Goal: Task Accomplishment & Management: Complete application form

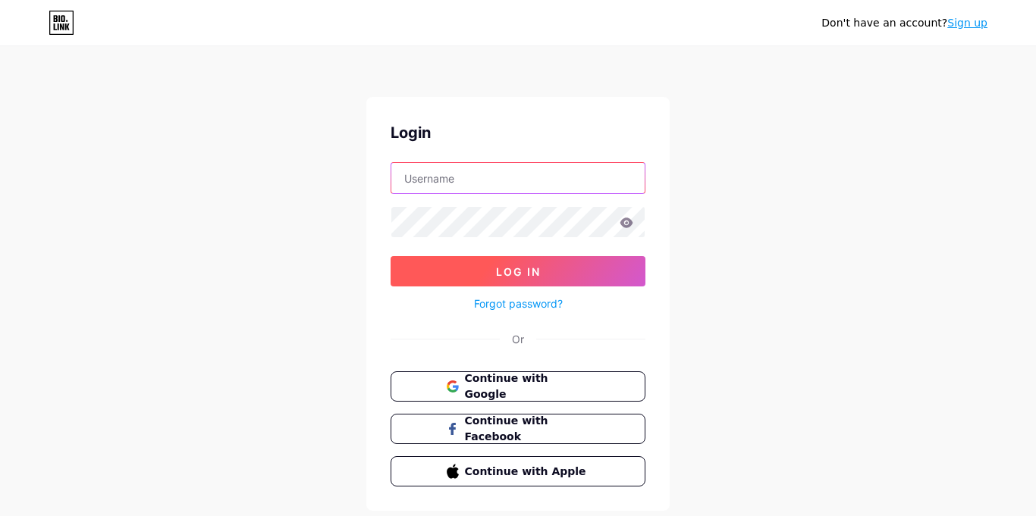
type input "596148@stu.sandi.net"
click at [544, 259] on button "Log In" at bounding box center [518, 271] width 255 height 30
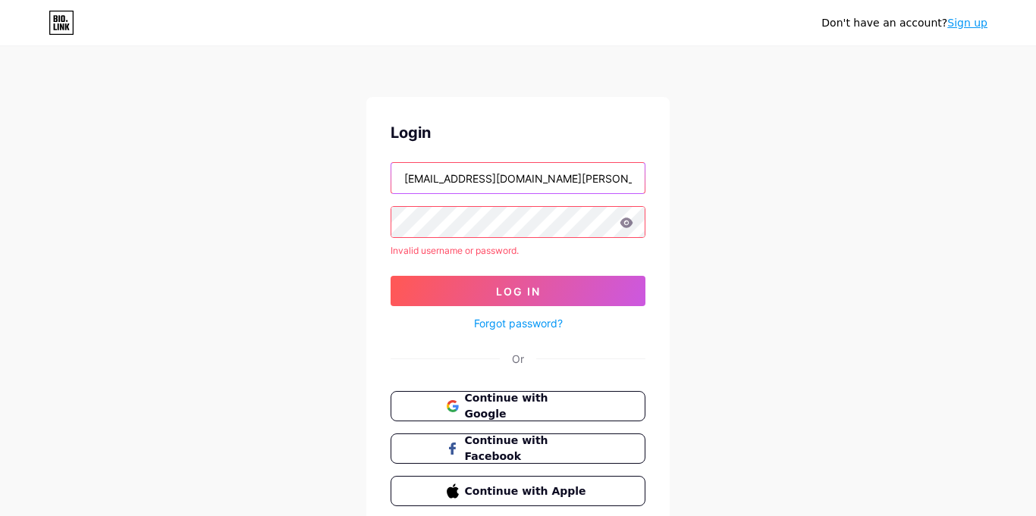
drag, startPoint x: 538, startPoint y: 183, endPoint x: 271, endPoint y: 255, distance: 276.5
click at [271, 255] on div "Don't have an account? Sign up Login 596148@stu.sandi.net Invalid username or p…" at bounding box center [518, 289] width 1036 height 579
drag, startPoint x: 566, startPoint y: 171, endPoint x: 33, endPoint y: 166, distance: 533.1
click at [33, 166] on div "Don't have an account? Sign up Login 596148@stu.sandi.net Invalid username or p…" at bounding box center [518, 289] width 1036 height 579
click at [237, 276] on div "Don't have an account? Sign up Login Invalid username or password. Log In Forgo…" at bounding box center [518, 289] width 1036 height 579
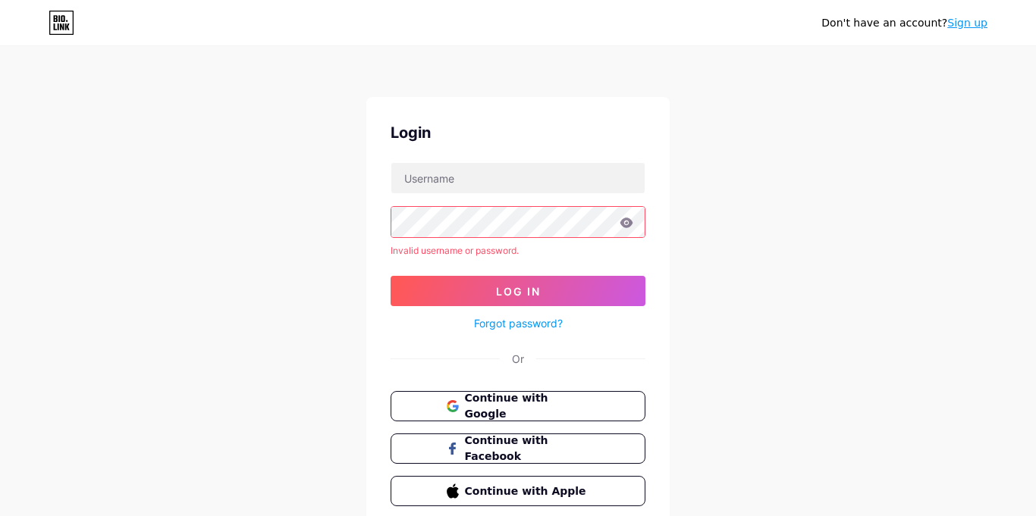
click at [233, 275] on div "Don't have an account? Sign up Login Invalid username or password. Log In Forgo…" at bounding box center [518, 289] width 1036 height 579
click at [478, 180] on input "text" at bounding box center [517, 178] width 253 height 30
type input "jeremihgu9@"
click at [67, 18] on icon at bounding box center [62, 23] width 26 height 24
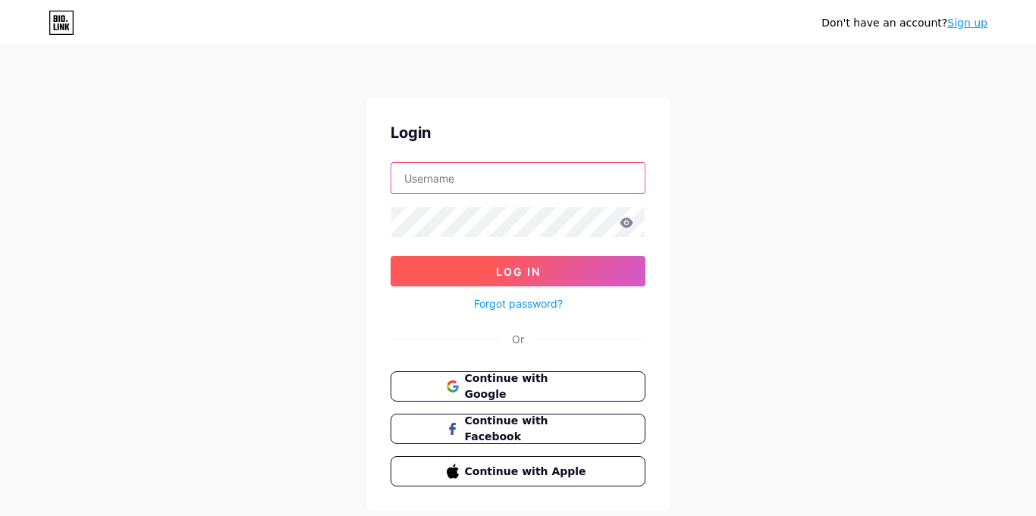
type input "[EMAIL_ADDRESS][DOMAIN_NAME][PERSON_NAME]"
click at [431, 278] on button "Log In" at bounding box center [518, 271] width 255 height 30
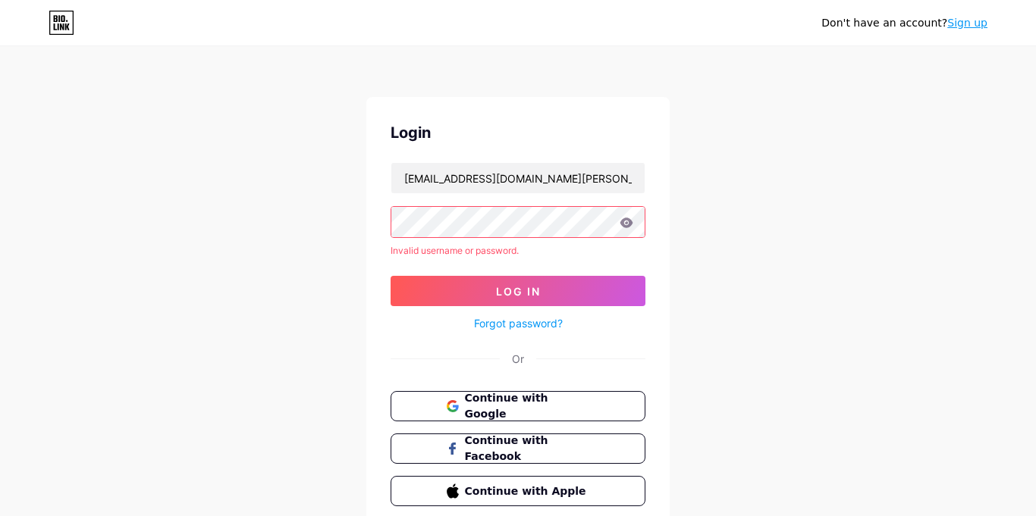
click at [623, 224] on icon at bounding box center [626, 223] width 13 height 10
click at [621, 224] on icon at bounding box center [626, 223] width 13 height 10
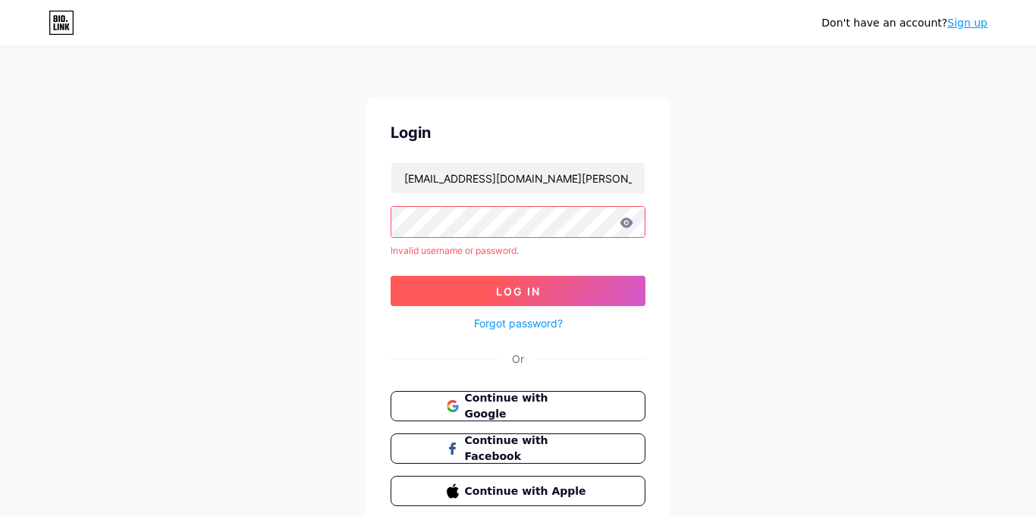
click at [527, 285] on span "Log In" at bounding box center [518, 291] width 45 height 13
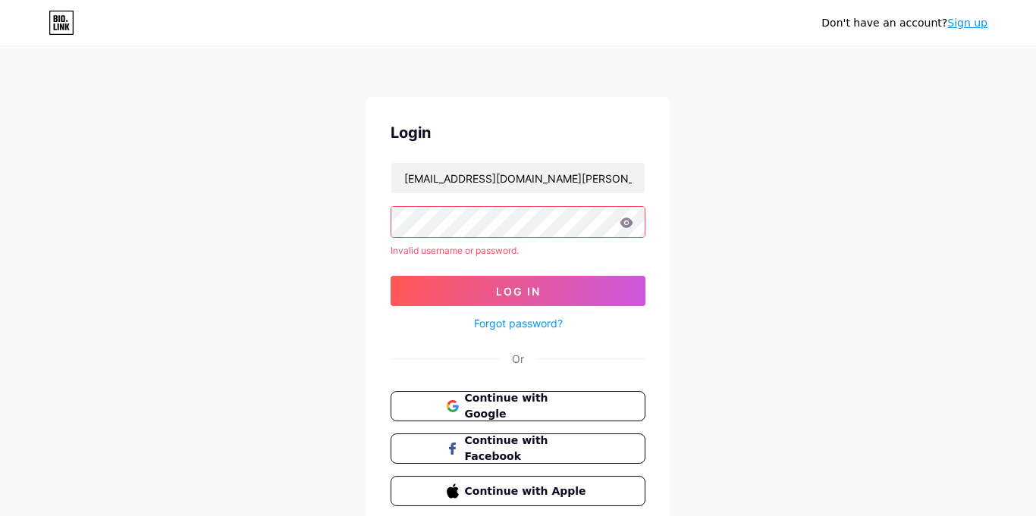
click at [627, 224] on icon at bounding box center [626, 223] width 13 height 10
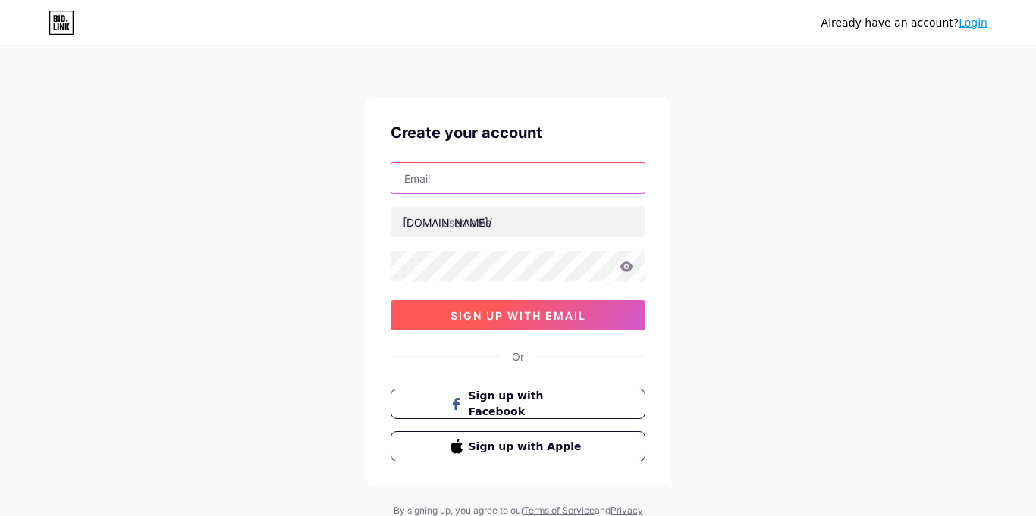
type input "596148@stu.sandi.net"
click at [603, 309] on button "sign up with email" at bounding box center [518, 315] width 255 height 30
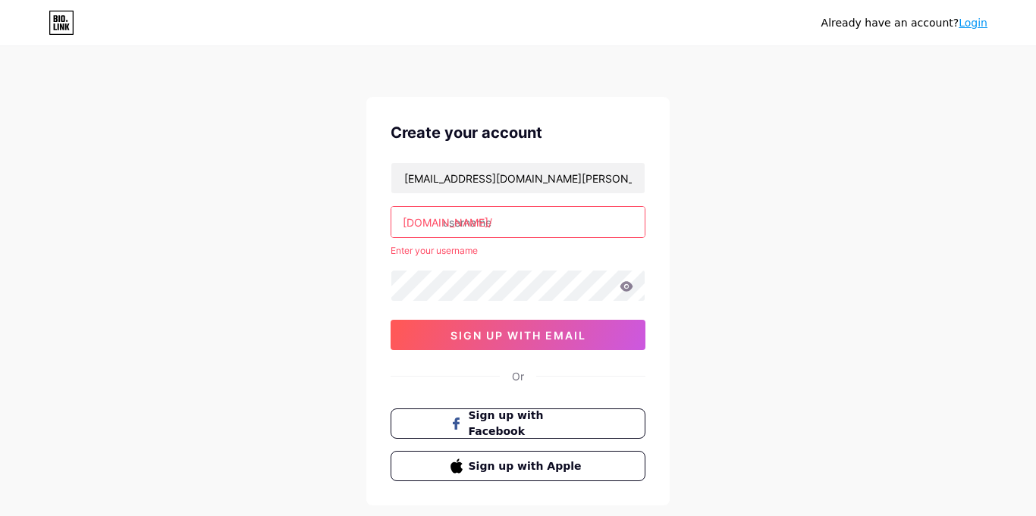
click at [535, 218] on input "text" at bounding box center [517, 222] width 253 height 30
click at [445, 307] on div "596148@stu.sandi.net bio.link/ arjae [ "The username has already been taken." ]…" at bounding box center [518, 256] width 255 height 188
click at [480, 224] on input "arjae" at bounding box center [517, 222] width 253 height 30
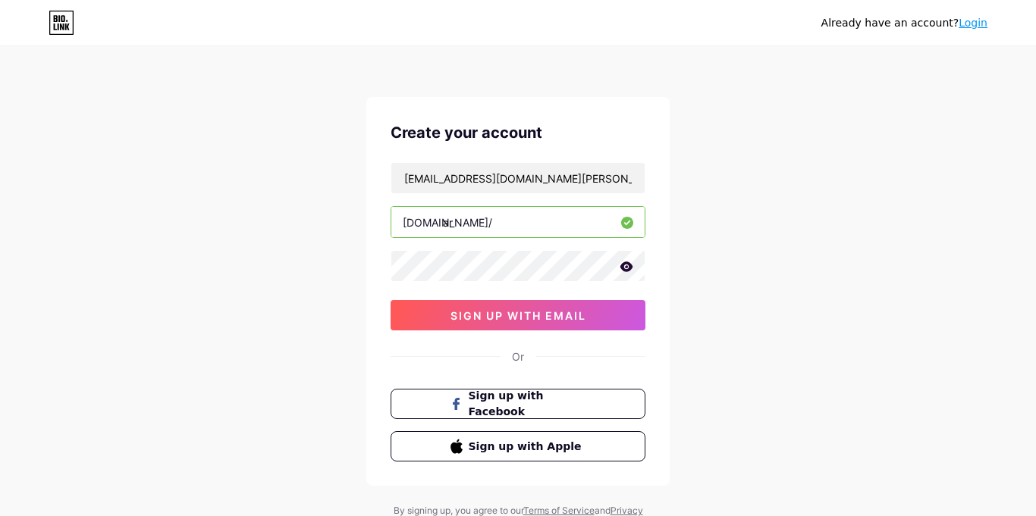
type input "a"
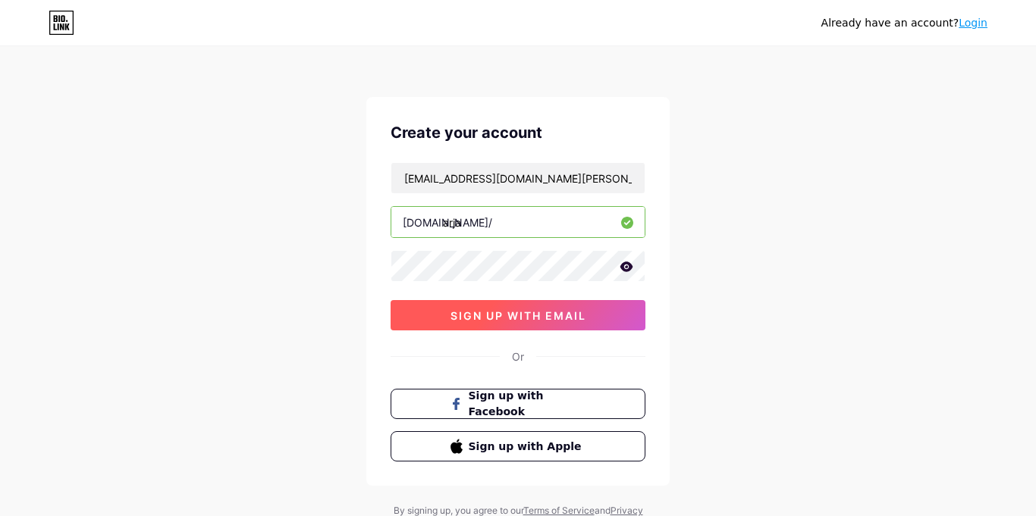
type input "arja"
click at [468, 311] on span "sign up with email" at bounding box center [518, 315] width 136 height 13
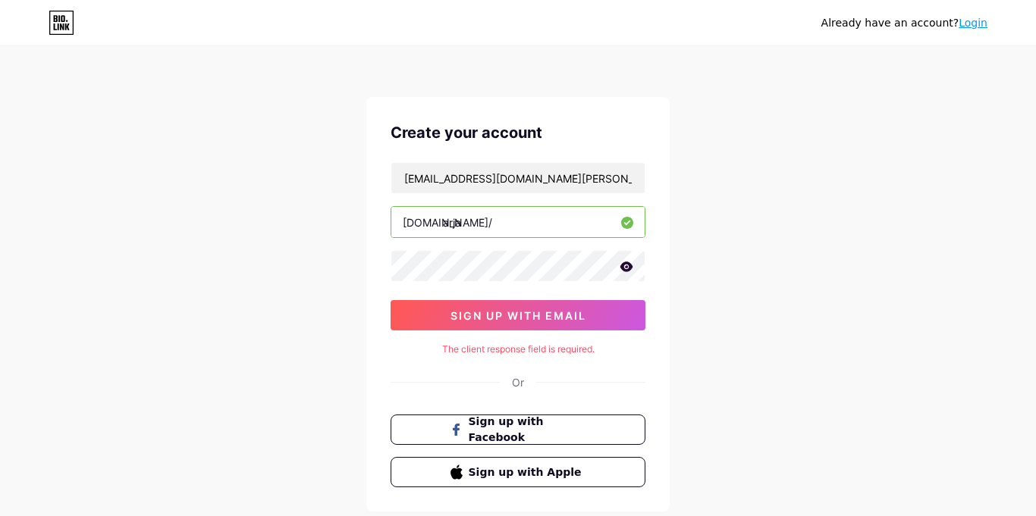
click at [511, 212] on input "arja" at bounding box center [517, 222] width 253 height 30
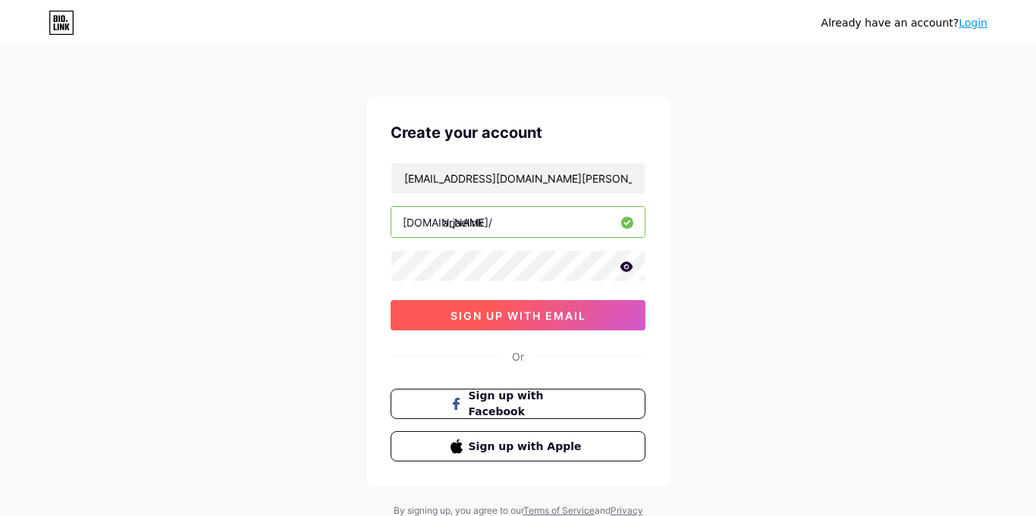
click at [550, 322] on span "sign up with email" at bounding box center [518, 315] width 136 height 13
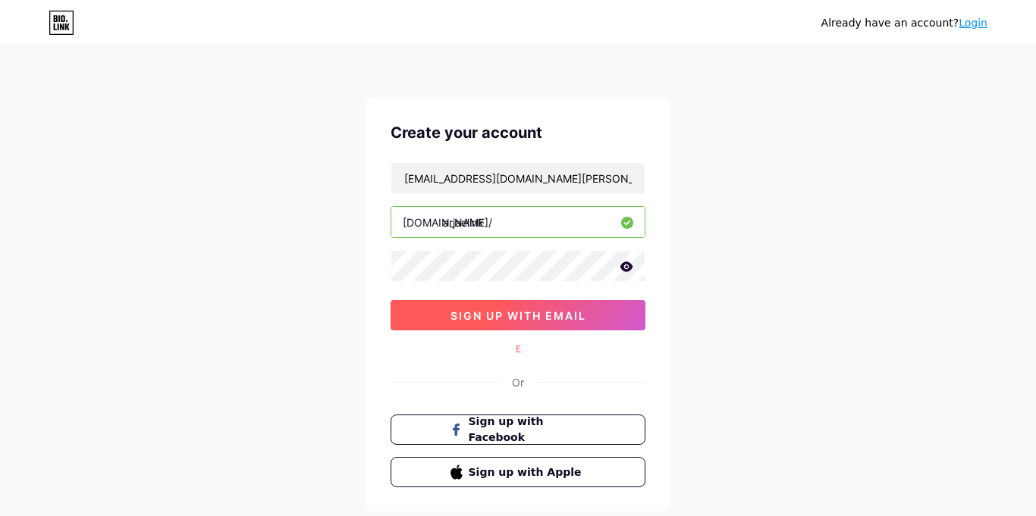
click at [533, 309] on span "sign up with email" at bounding box center [518, 315] width 136 height 13
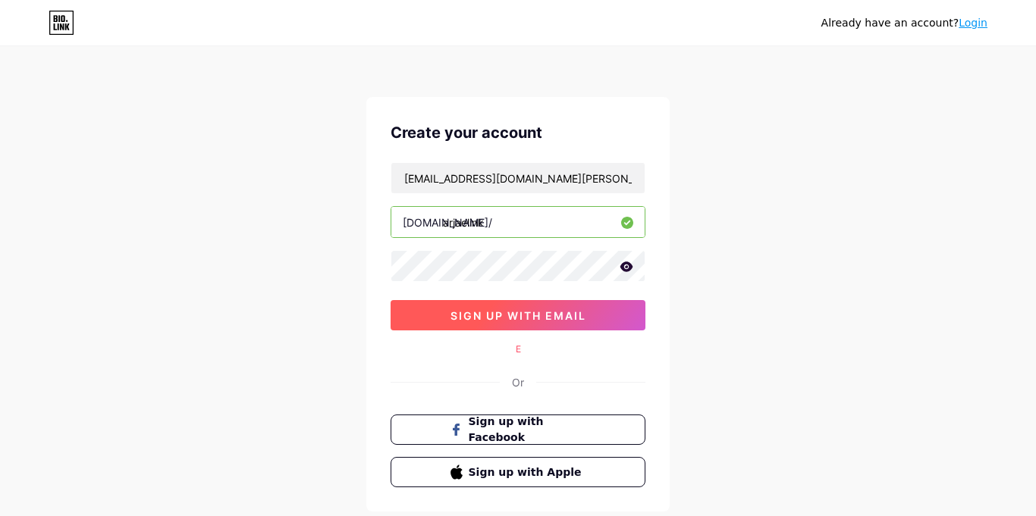
click at [533, 309] on span "sign up with email" at bounding box center [518, 315] width 136 height 13
click at [607, 324] on button "sign up with email" at bounding box center [518, 315] width 255 height 30
click at [580, 318] on span "sign up with email" at bounding box center [518, 315] width 136 height 13
click at [581, 322] on button "sign up with email" at bounding box center [518, 315] width 255 height 30
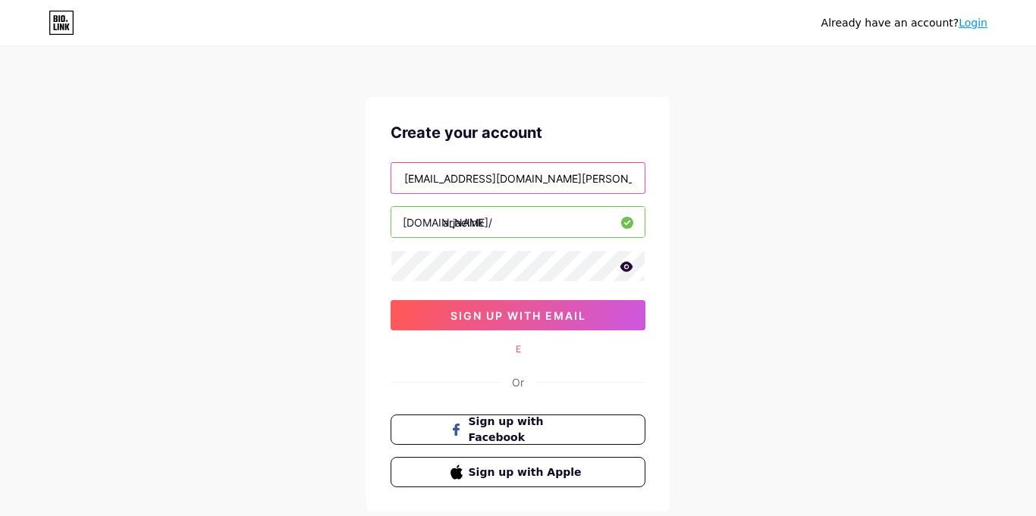
click at [531, 174] on input "[EMAIL_ADDRESS][DOMAIN_NAME][PERSON_NAME]" at bounding box center [517, 178] width 253 height 30
click at [575, 108] on div "Create your account 596148@stu.sandi.net bio.link/ arjaelink sign up with email…" at bounding box center [517, 304] width 303 height 415
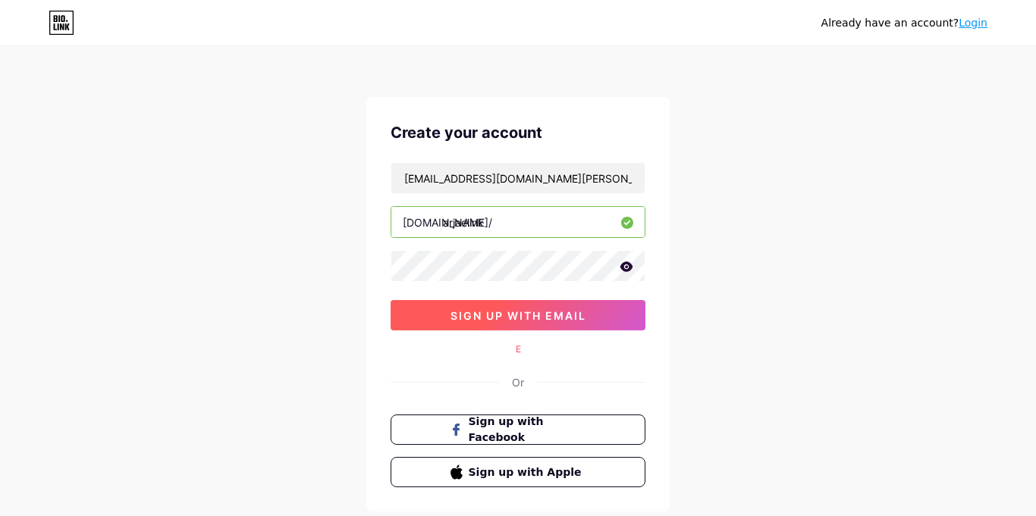
click at [478, 315] on span "sign up with email" at bounding box center [518, 315] width 136 height 13
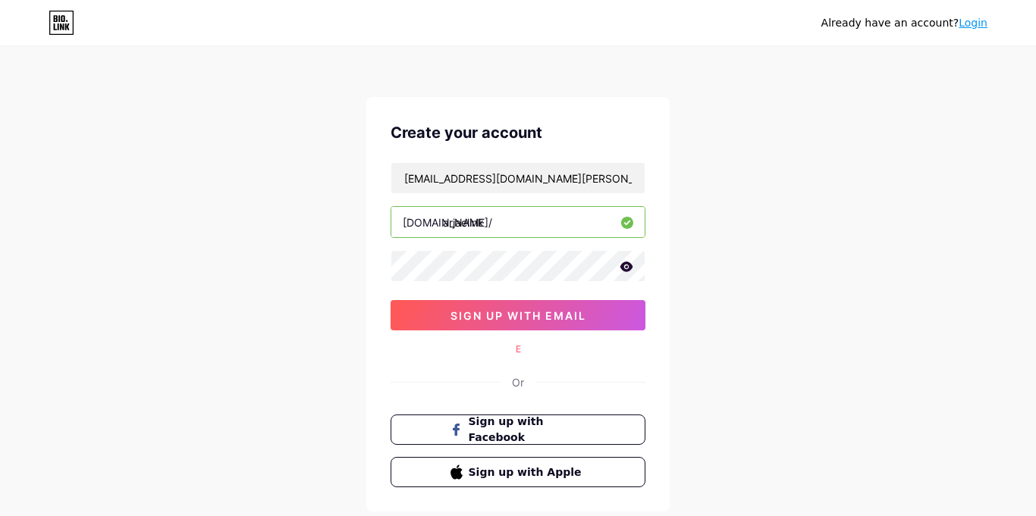
click at [500, 237] on div "arjaelink" at bounding box center [518, 222] width 255 height 32
click at [496, 229] on input "arjaelink" at bounding box center [517, 222] width 253 height 30
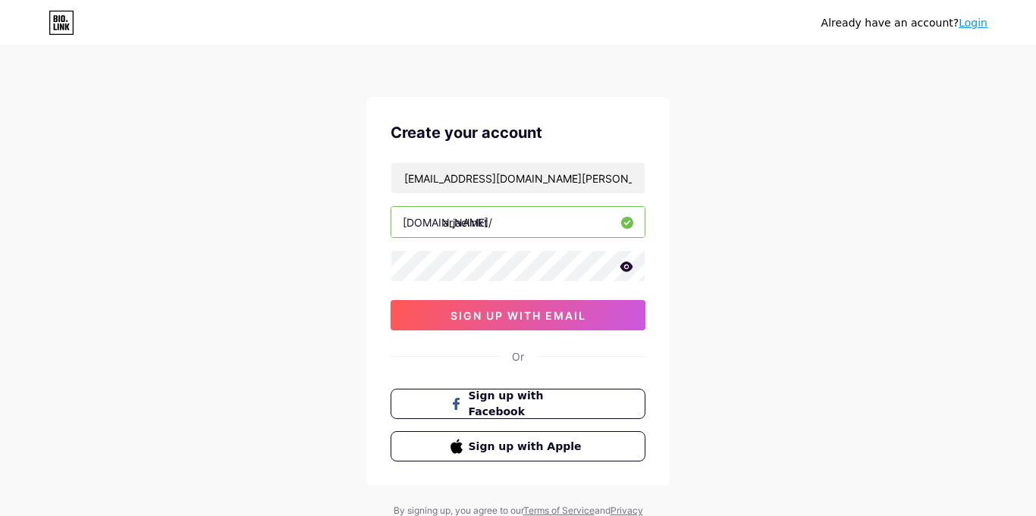
type input "arjaelink"
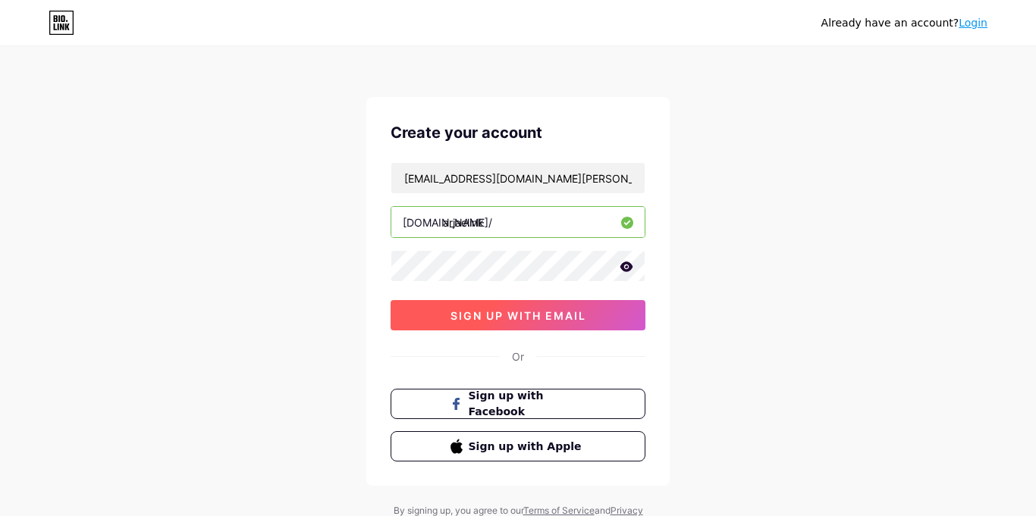
click at [489, 311] on span "sign up with email" at bounding box center [518, 315] width 136 height 13
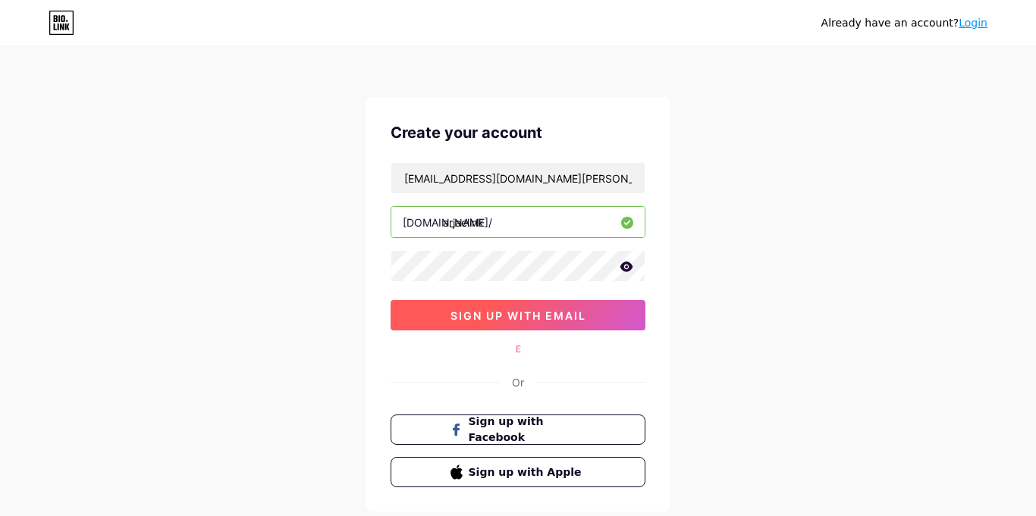
click at [489, 311] on span "sign up with email" at bounding box center [518, 315] width 136 height 13
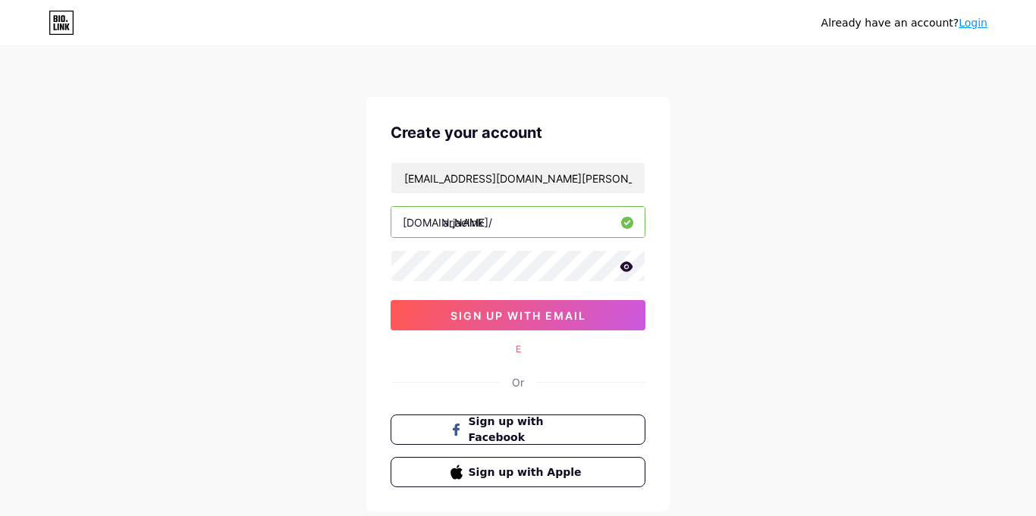
click at [517, 350] on div "E" at bounding box center [518, 350] width 255 height 14
click at [517, 388] on div "Or" at bounding box center [518, 383] width 12 height 16
click at [519, 384] on div "Or" at bounding box center [518, 383] width 12 height 16
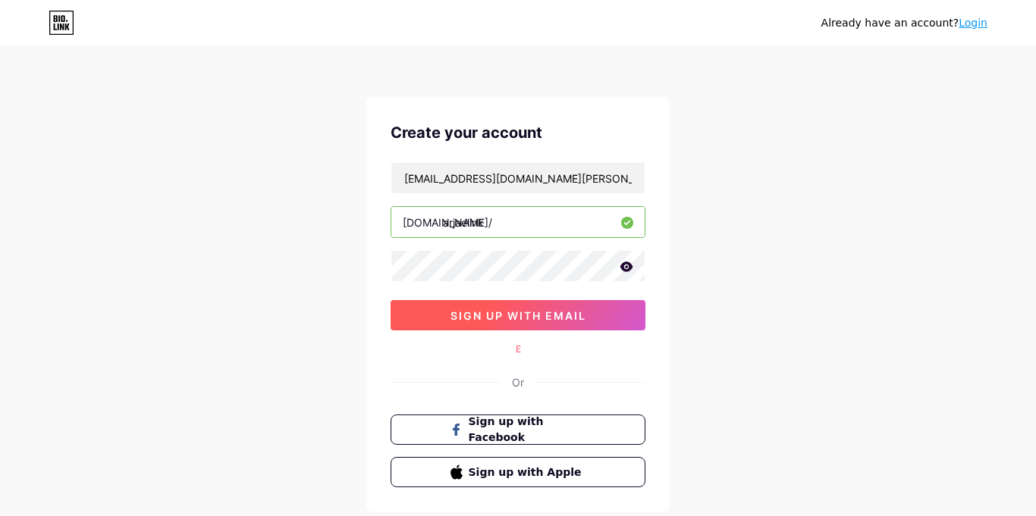
click at [488, 326] on button "sign up with email" at bounding box center [518, 315] width 255 height 30
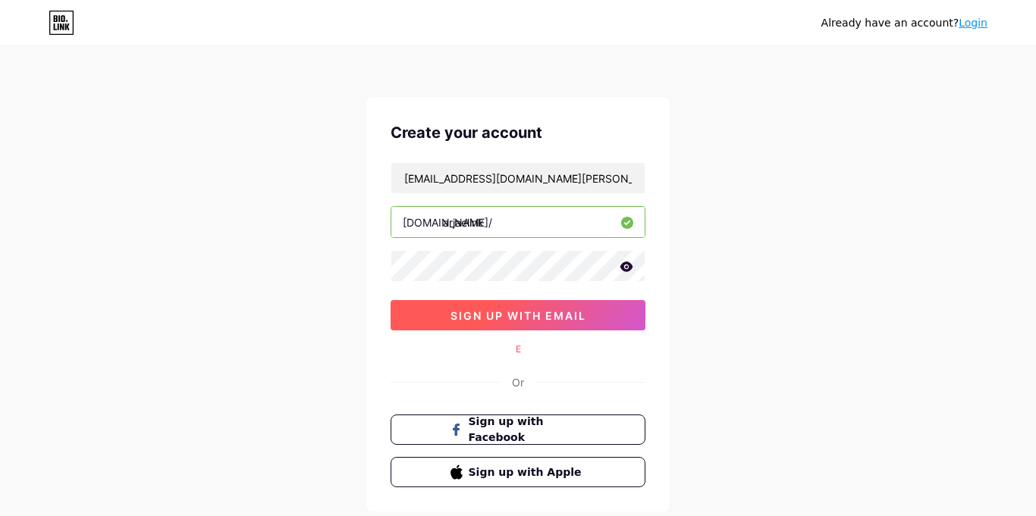
click at [488, 318] on span "sign up with email" at bounding box center [518, 315] width 136 height 13
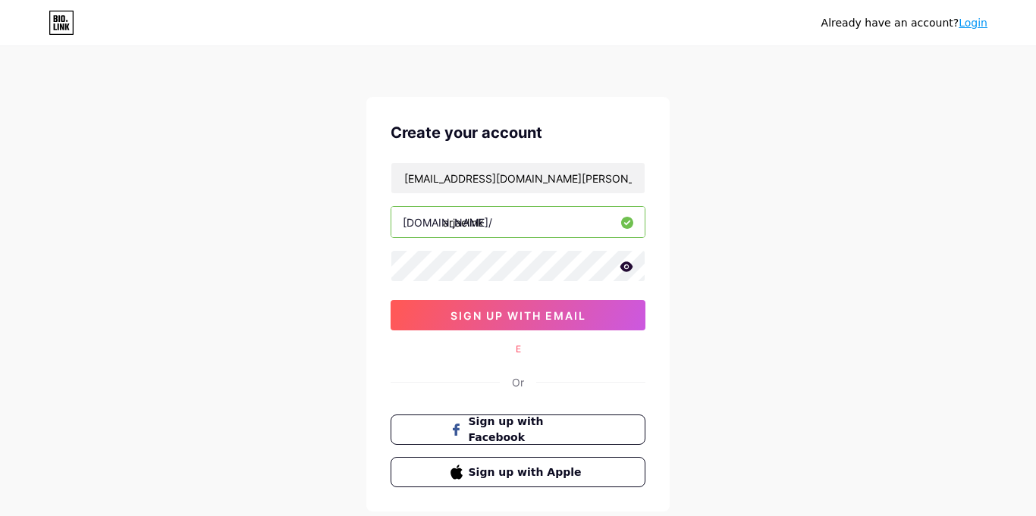
click at [622, 268] on icon at bounding box center [626, 267] width 13 height 10
click at [623, 268] on icon at bounding box center [625, 267] width 15 height 15
click at [515, 284] on div "596148@stu.sandi.net bio.link/ arjaelink sign up with email" at bounding box center [518, 246] width 255 height 168
click at [626, 263] on icon at bounding box center [626, 267] width 13 height 10
click at [626, 263] on icon at bounding box center [626, 267] width 13 height 11
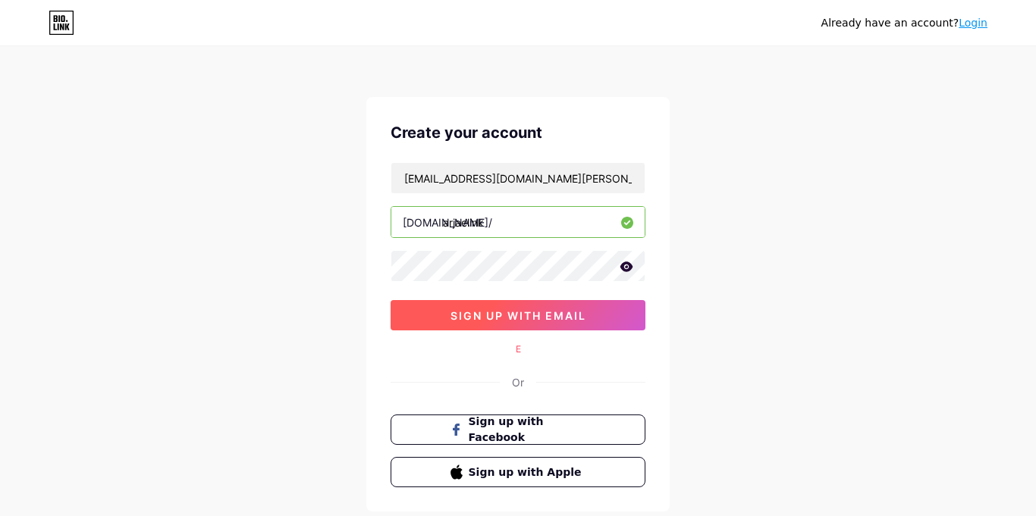
click at [576, 313] on span "sign up with email" at bounding box center [518, 315] width 136 height 13
click at [578, 318] on span "sign up with email" at bounding box center [518, 315] width 136 height 13
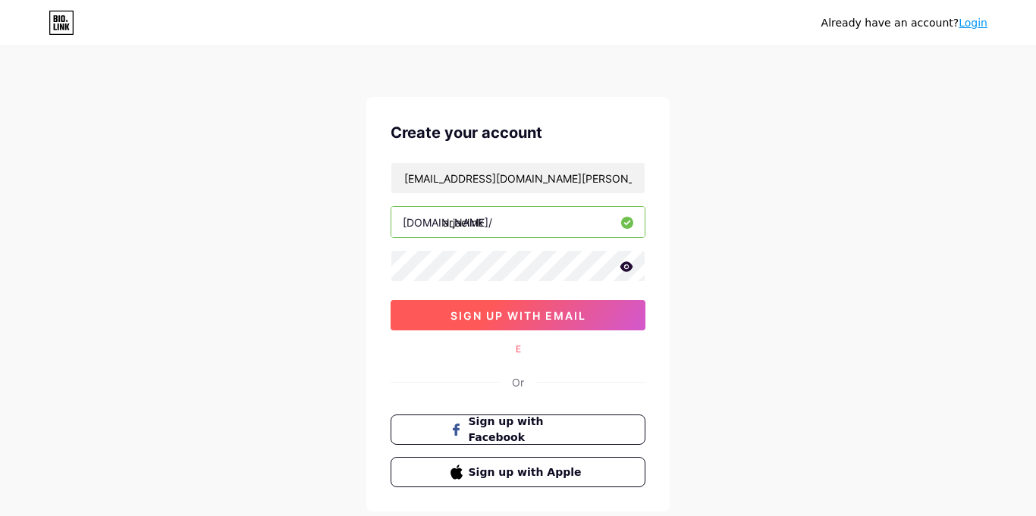
click at [578, 318] on span "sign up with email" at bounding box center [518, 315] width 136 height 13
